Goal: Check status

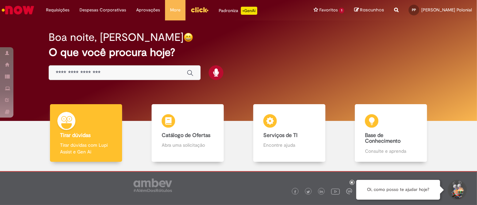
click at [112, 71] on input "Basta digitar aqui" at bounding box center [118, 73] width 124 height 8
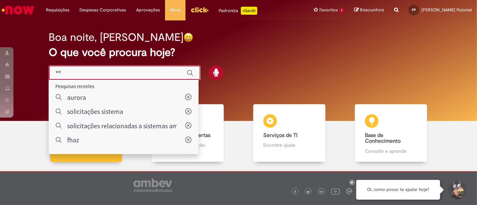
type input "***"
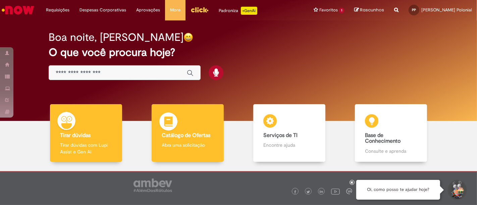
click at [210, 138] on h4 "Catálogo de Ofertas" at bounding box center [188, 136] width 52 height 6
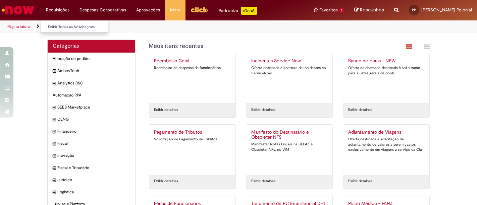
click at [61, 10] on li "Requisições Exibir Todas as Solicitações" at bounding box center [58, 10] width 34 height 20
click at [64, 25] on link "Exibir Todas as Solicitações" at bounding box center [78, 26] width 74 height 7
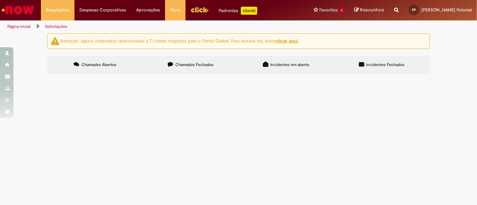
click at [294, 62] on label "Incidentes em aberto" at bounding box center [287, 65] width 96 height 18
click at [370, 66] on span "Incidentes Fechados" at bounding box center [386, 64] width 38 height 5
click at [0, 0] on span "Reembolso parado sem definição final" at bounding box center [0, 0] width 0 height 0
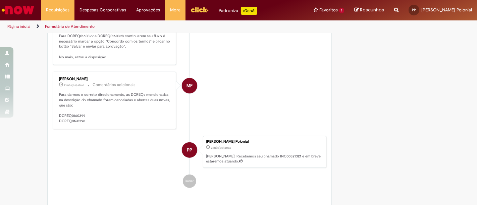
scroll to position [399, 0]
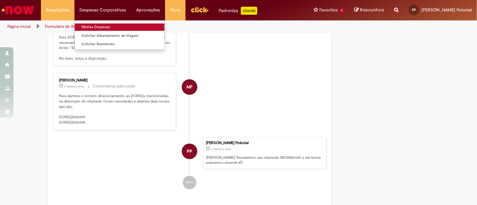
click at [101, 27] on link "Minhas Despesas" at bounding box center [120, 26] width 90 height 7
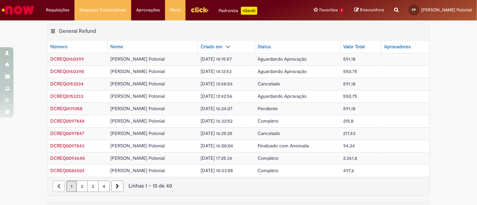
click at [286, 58] on span "Aguardando Aprovação" at bounding box center [282, 59] width 49 height 6
click at [65, 26] on link "Exibir Todas as Solicitações" at bounding box center [78, 26] width 74 height 7
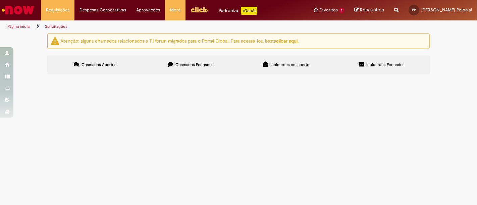
click at [374, 70] on label "Incidentes Fechados" at bounding box center [382, 65] width 96 height 18
click at [0, 0] on button at bounding box center [0, 0] width 0 height 0
click at [286, 42] on u "clicar aqui." at bounding box center [287, 41] width 22 height 6
